Goal: Task Accomplishment & Management: Complete application form

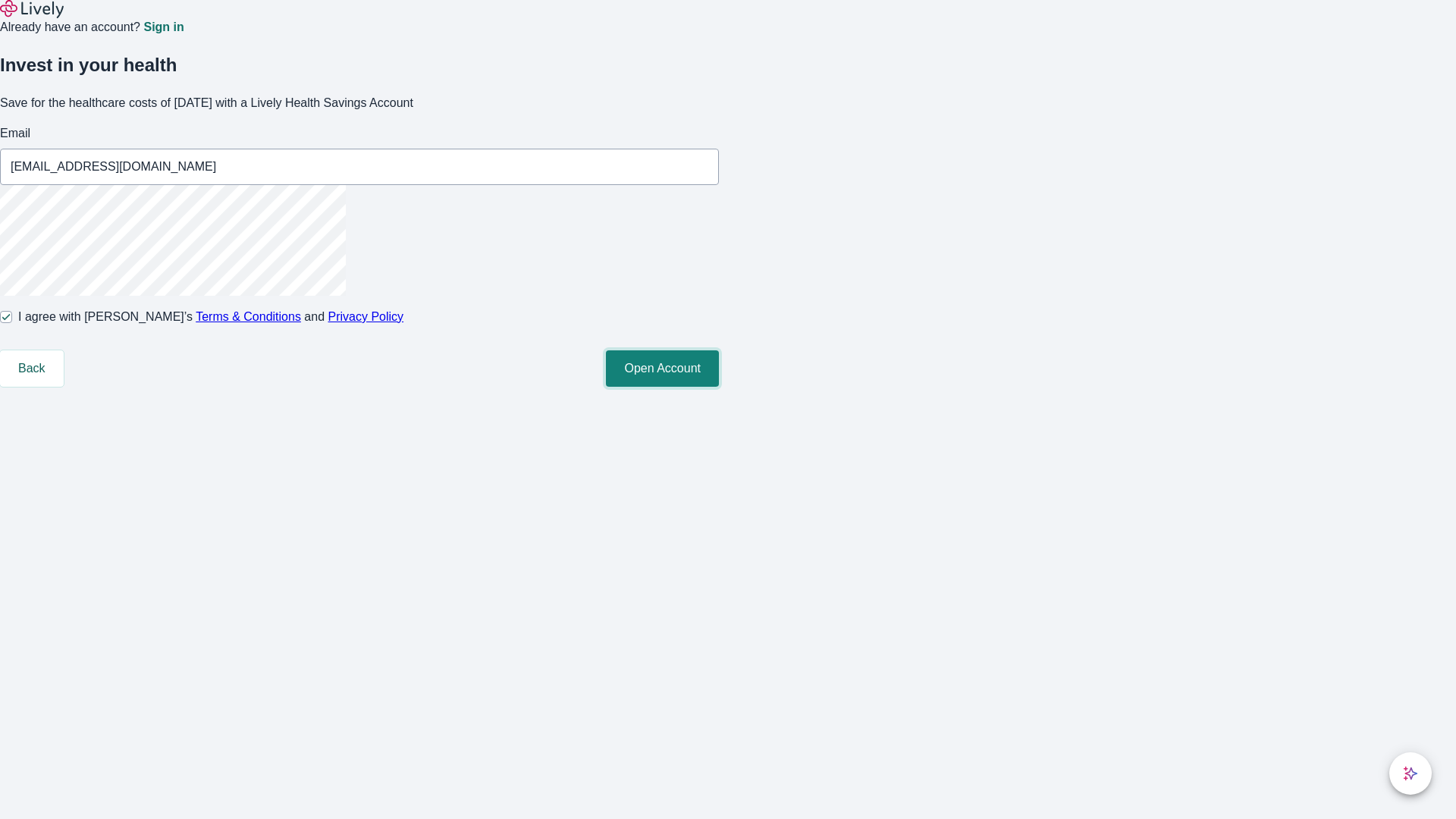
click at [719, 386] on button "Open Account" at bounding box center [662, 369] width 113 height 37
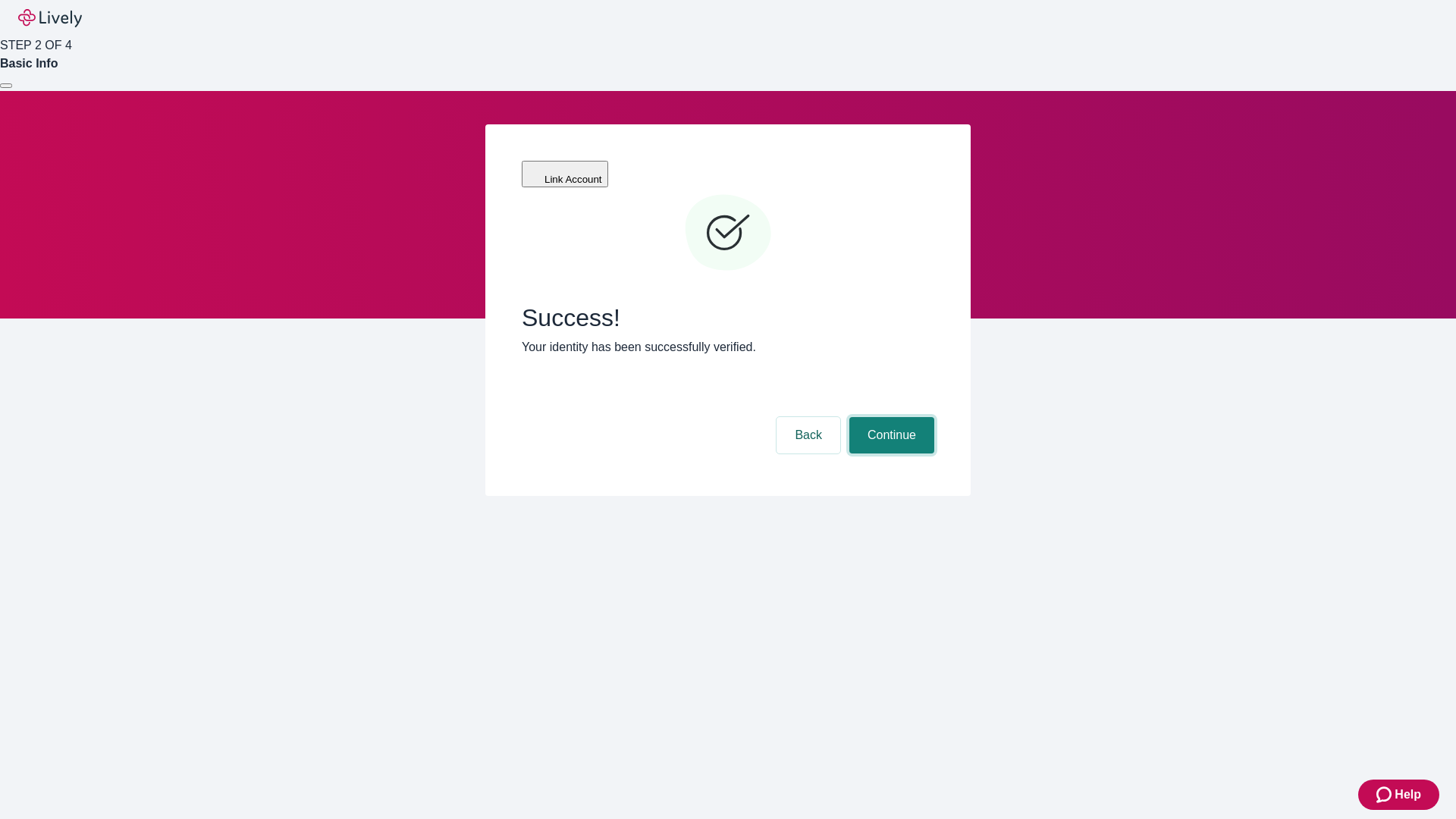
click at [889, 417] on button "Continue" at bounding box center [892, 435] width 85 height 37
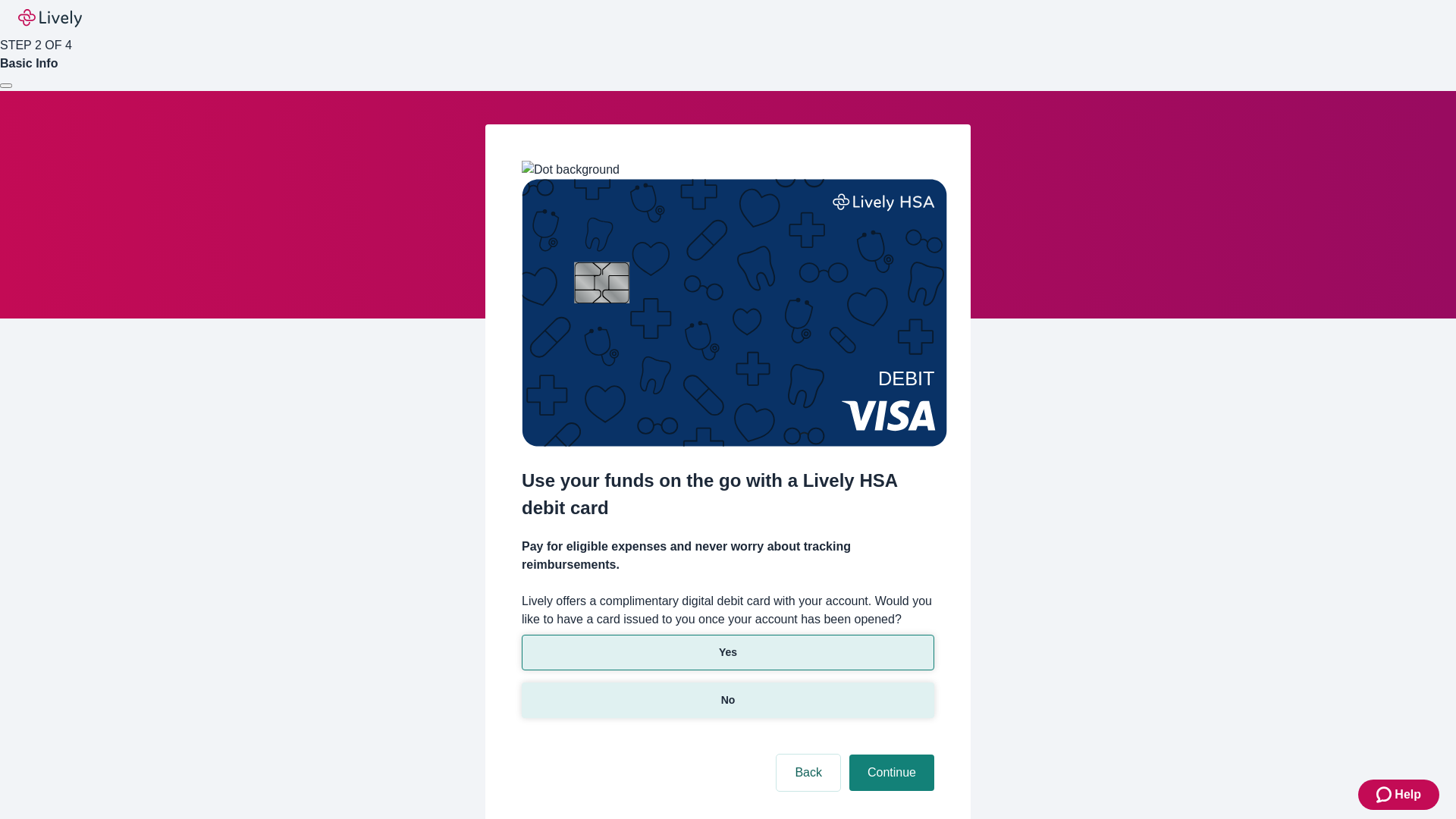
click at [728, 693] on p "No" at bounding box center [728, 700] width 14 height 16
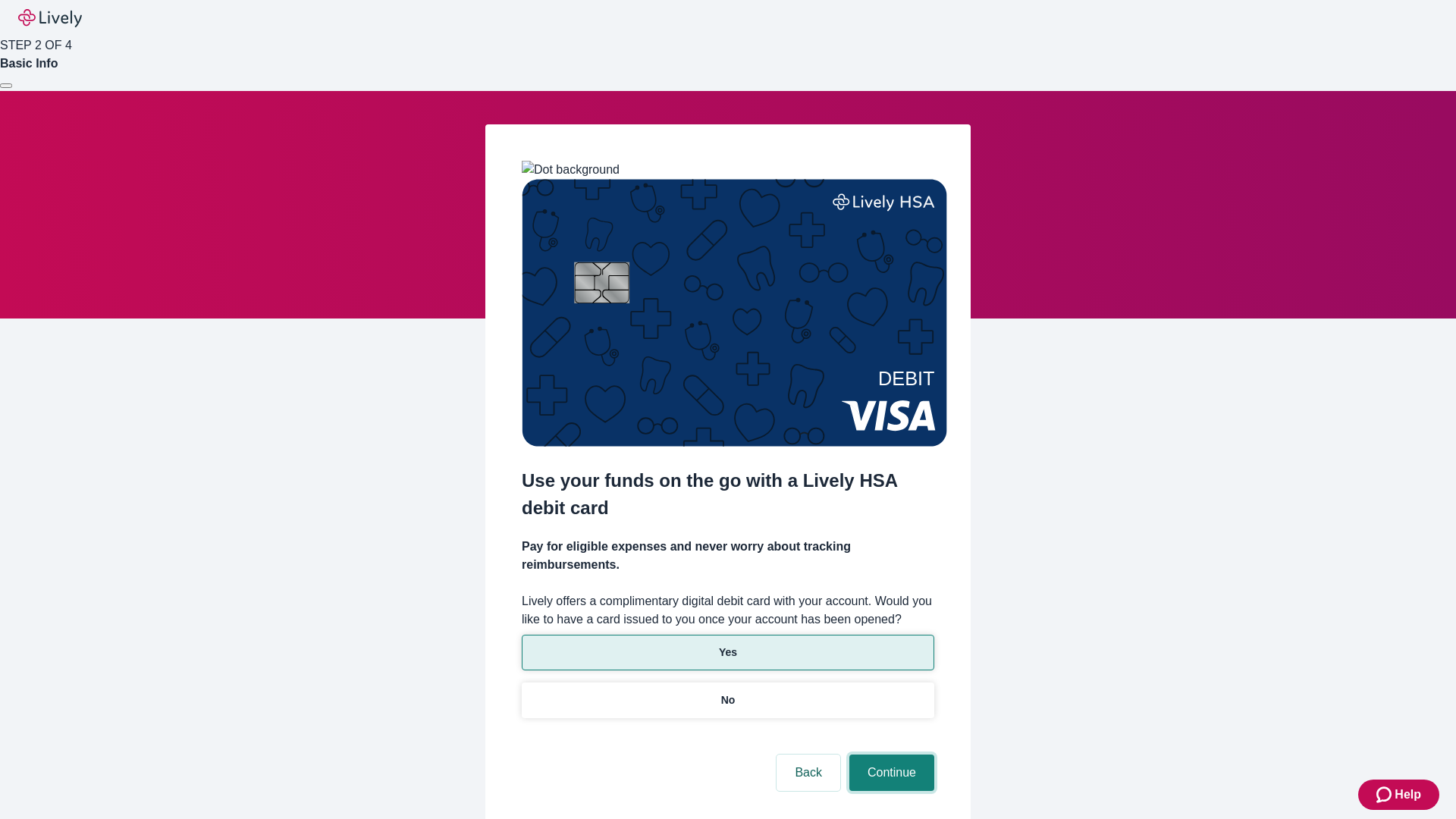
click at [889, 755] on button "Continue" at bounding box center [892, 773] width 85 height 37
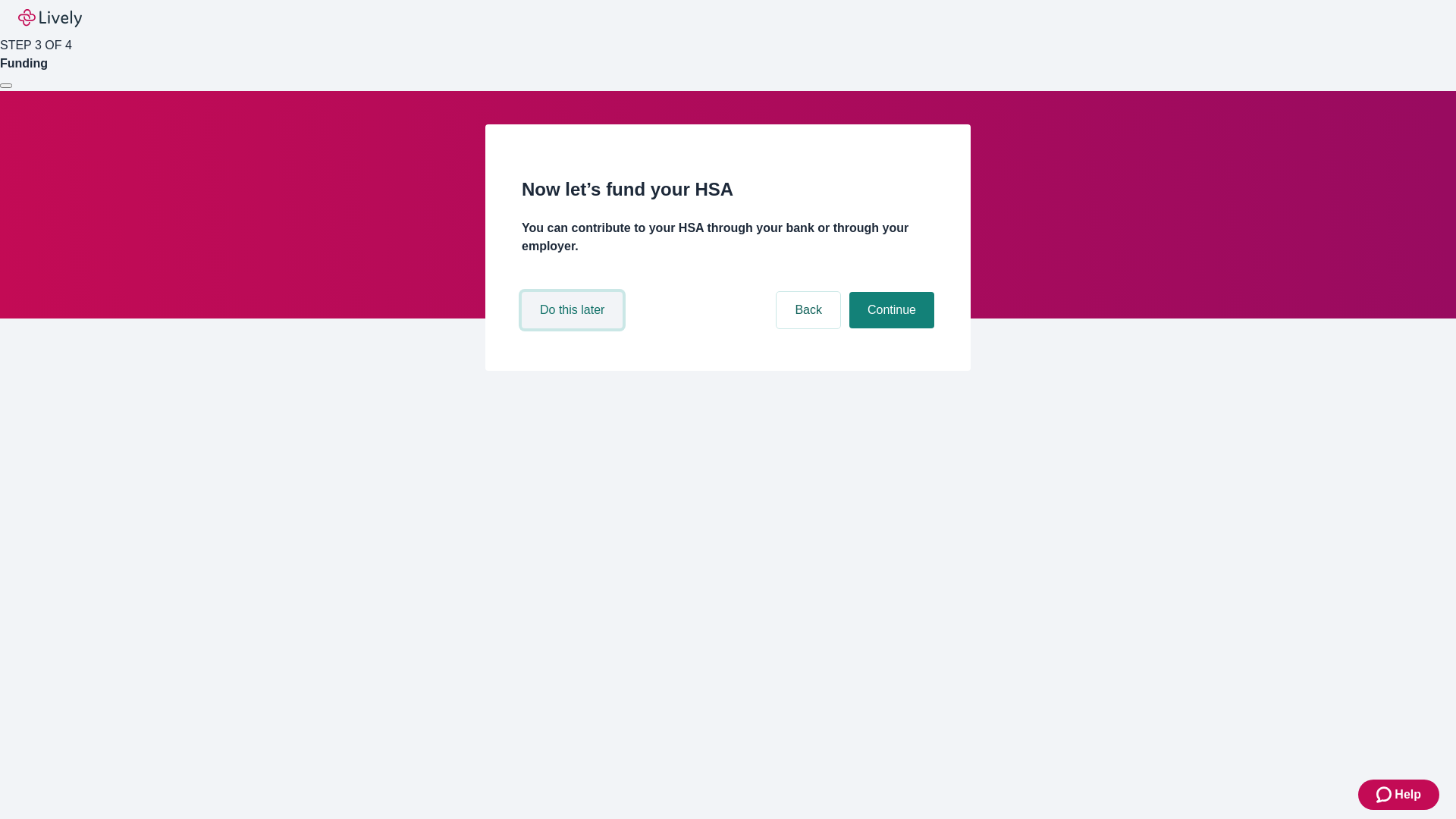
click at [574, 329] on button "Do this later" at bounding box center [571, 310] width 101 height 37
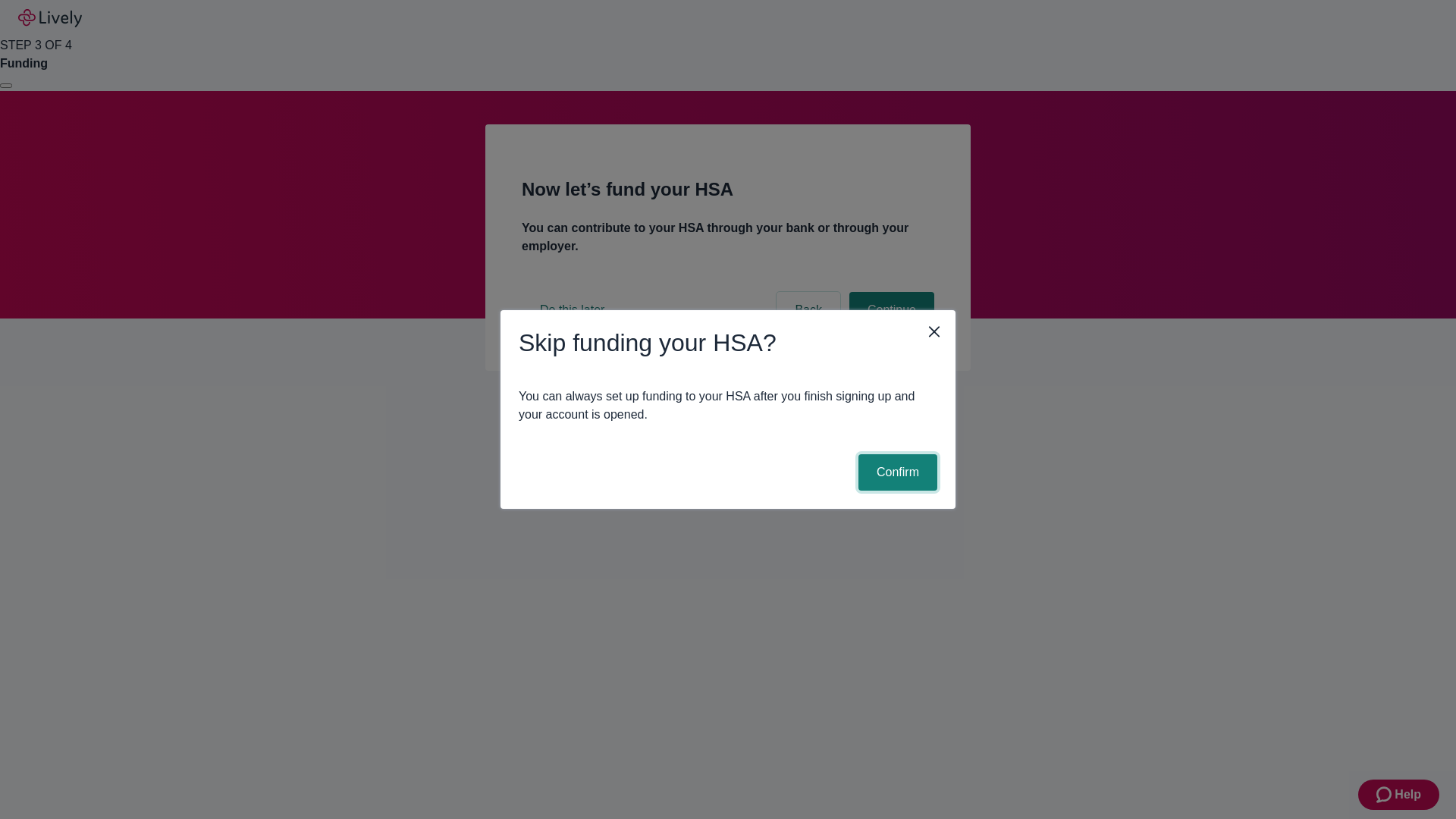
click at [895, 472] on button "Confirm" at bounding box center [898, 472] width 79 height 37
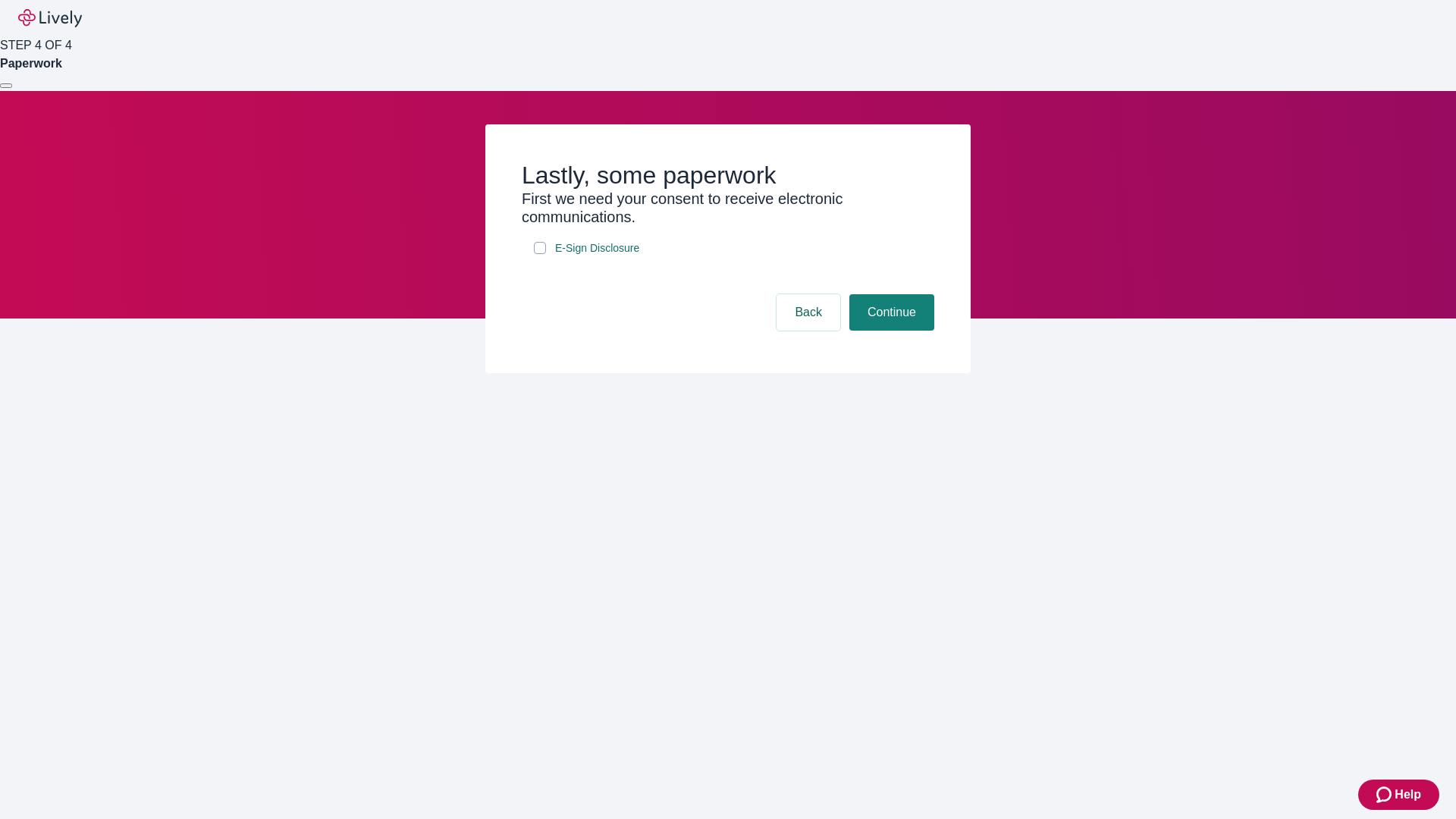
click at [540, 254] on input "E-Sign Disclosure" at bounding box center [540, 248] width 12 height 12
checkbox input "true"
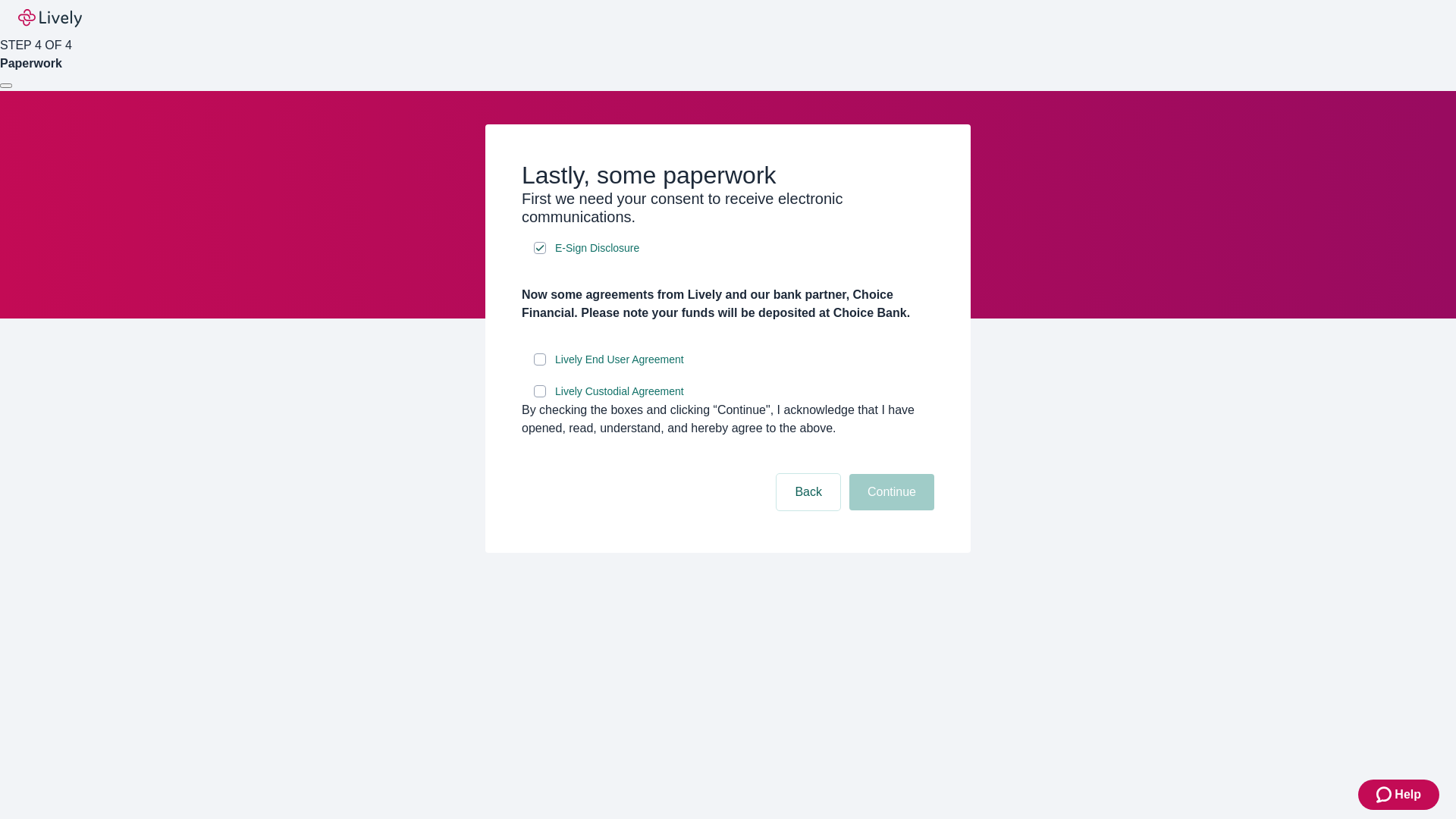
click at [540, 365] on input "Lively End User Agreement" at bounding box center [540, 360] width 12 height 12
checkbox input "true"
click at [540, 397] on input "Lively Custodial Agreement" at bounding box center [540, 391] width 12 height 12
checkbox input "true"
click at [889, 511] on button "Continue" at bounding box center [892, 492] width 85 height 37
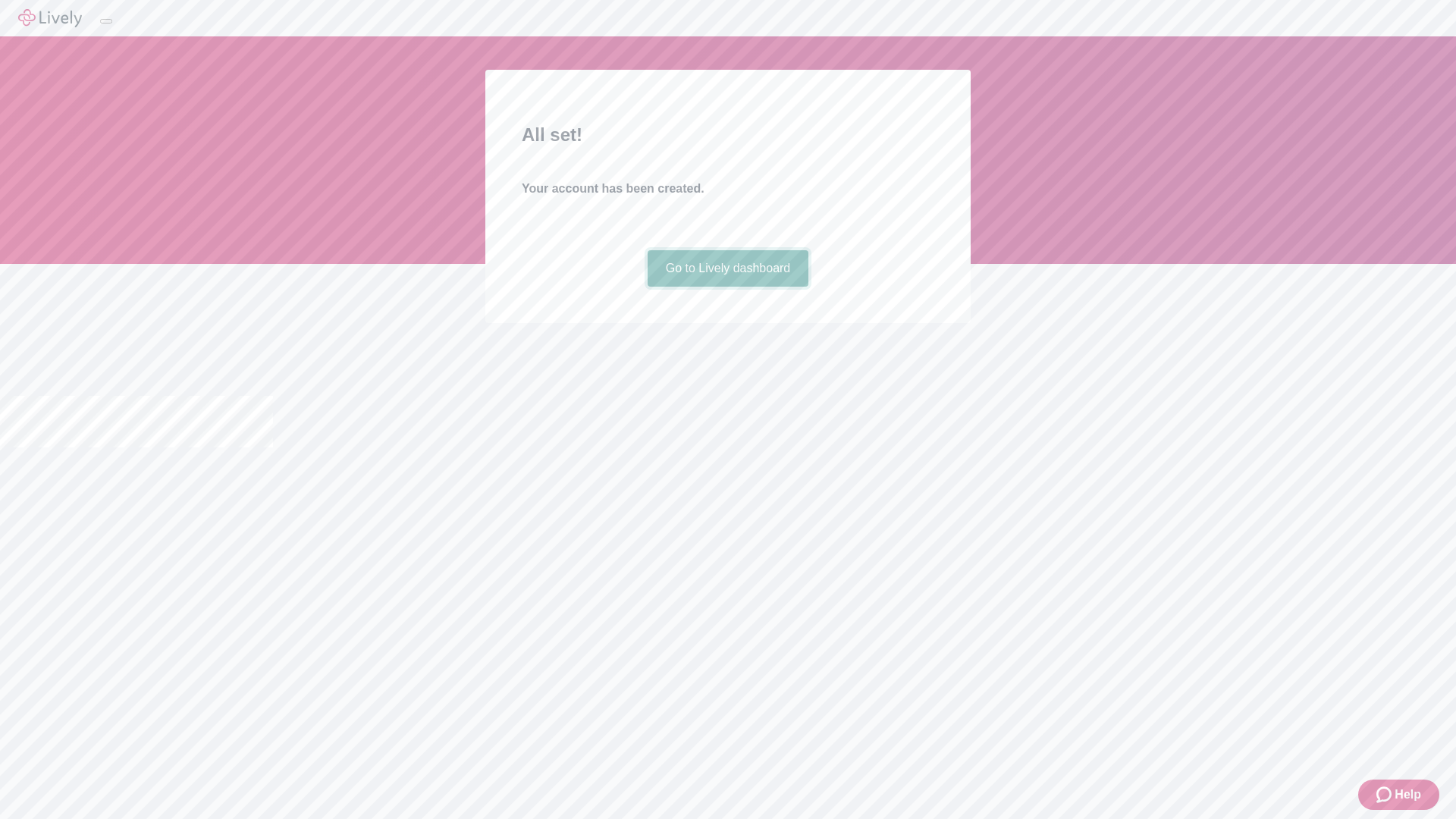
click at [728, 287] on link "Go to Lively dashboard" at bounding box center [728, 269] width 162 height 37
